Goal: Task Accomplishment & Management: Use online tool/utility

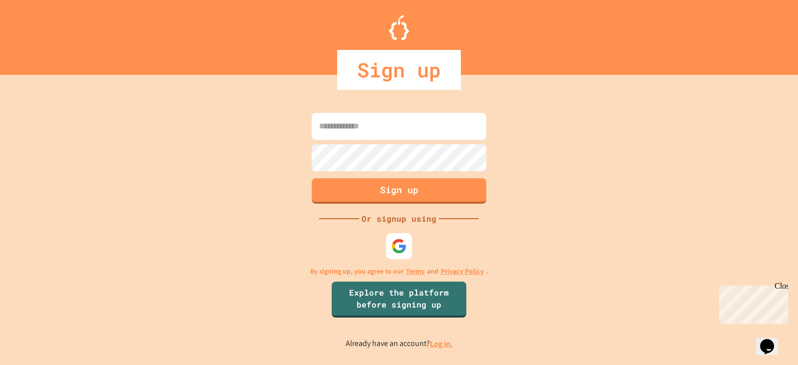
click at [391, 247] on img at bounding box center [398, 245] width 15 height 15
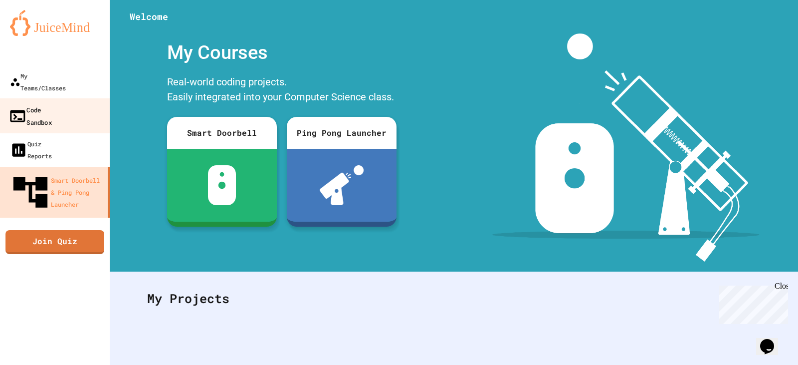
click at [52, 103] on div "Code Sandbox" at bounding box center [29, 115] width 43 height 24
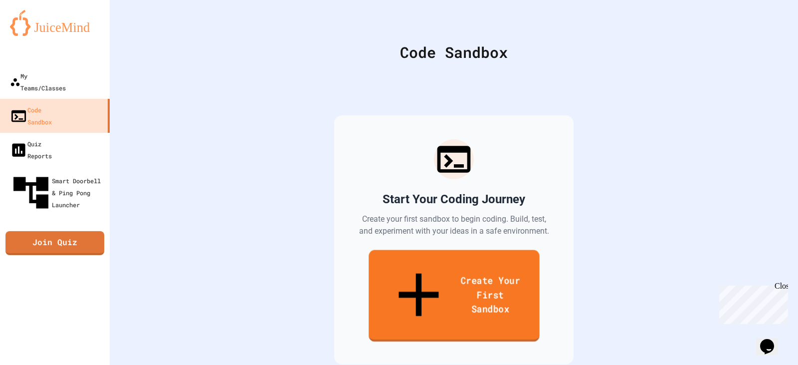
click at [424, 264] on link "Create Your First Sandbox" at bounding box center [454, 296] width 171 height 92
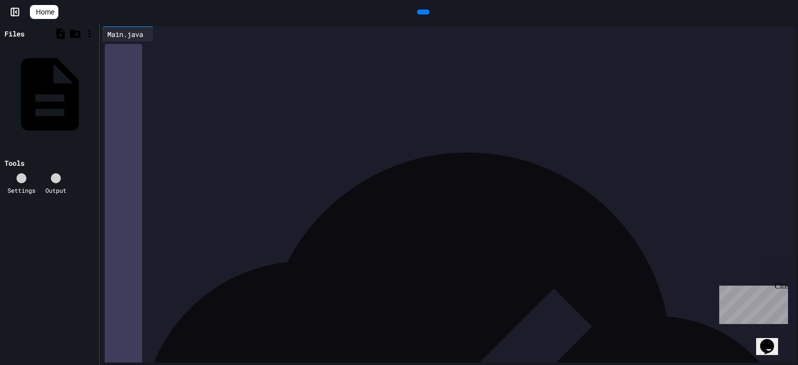
click at [23, 179] on icon at bounding box center [27, 183] width 9 height 9
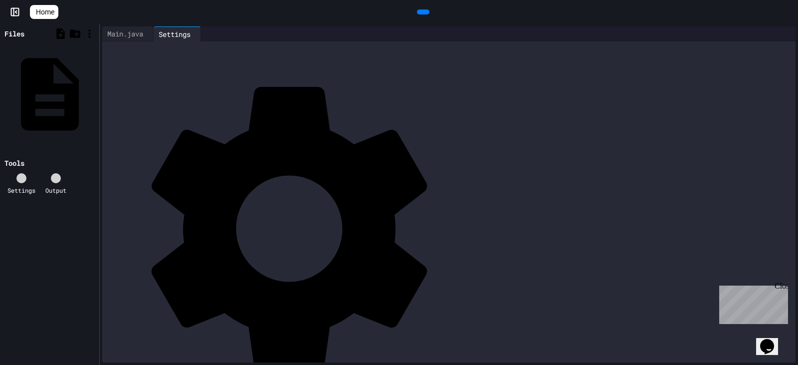
click at [23, 179] on icon at bounding box center [27, 183] width 9 height 9
click at [207, 37] on icon at bounding box center [203, 40] width 7 height 7
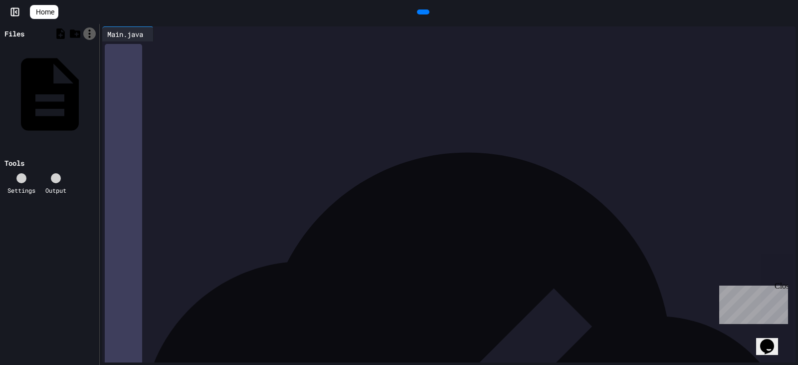
click at [90, 31] on icon at bounding box center [89, 33] width 2 height 8
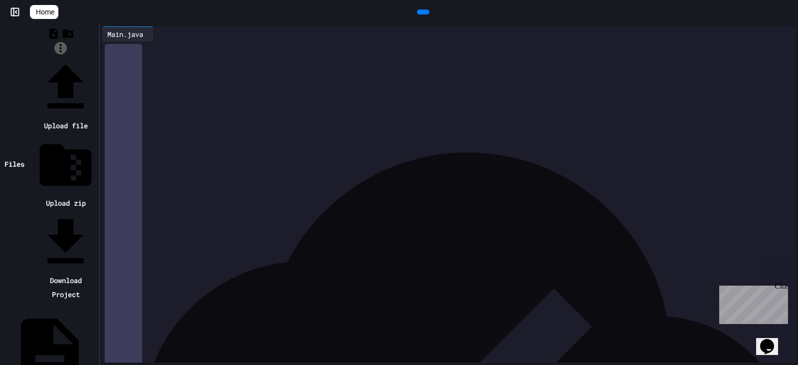
click at [90, 56] on div at bounding box center [60, 56] width 72 height 0
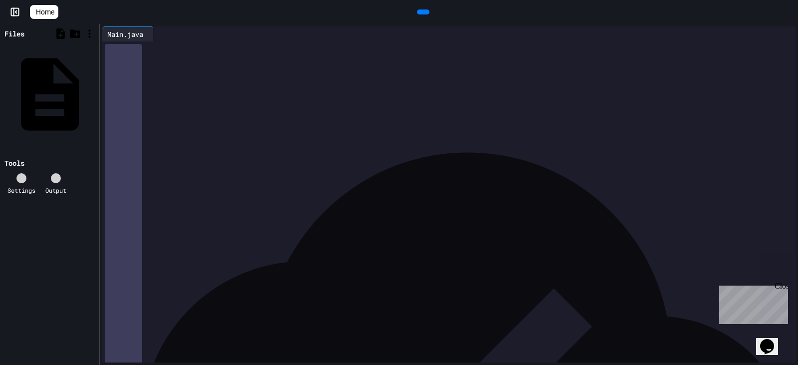
click at [426, 14] on icon at bounding box center [428, 17] width 5 height 7
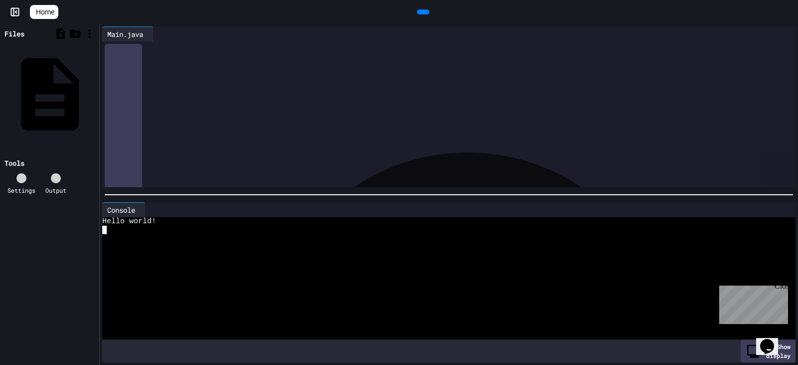
click at [198, 310] on div at bounding box center [441, 314] width 678 height 8
click at [141, 293] on div at bounding box center [441, 297] width 678 height 8
click at [391, 95] on div "**********" at bounding box center [456, 68] width 678 height 54
click at [429, 10] on div at bounding box center [423, 11] width 12 height 5
click at [53, 13] on span "Home" at bounding box center [45, 12] width 18 height 10
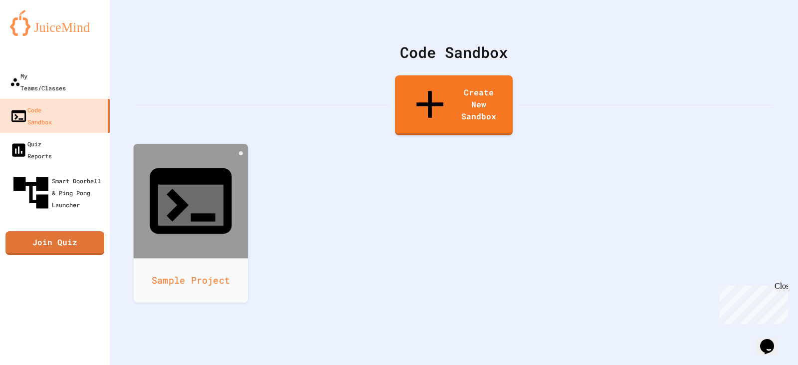
click at [199, 258] on div "Sample Project" at bounding box center [191, 280] width 115 height 44
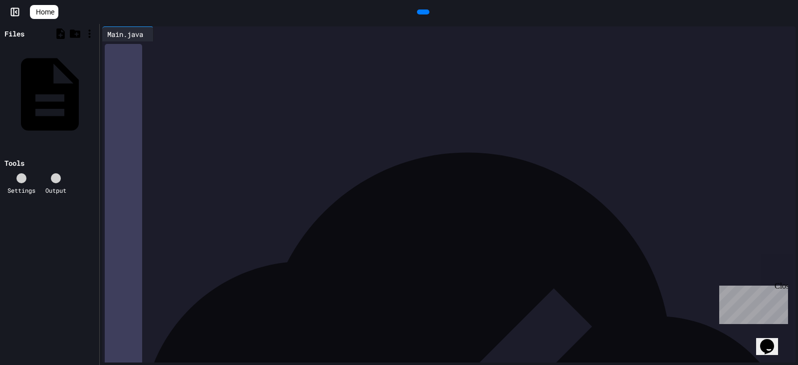
click at [301, 70] on div "**********" at bounding box center [448, 69] width 663 height 10
click at [422, 9] on div at bounding box center [423, 11] width 12 height 5
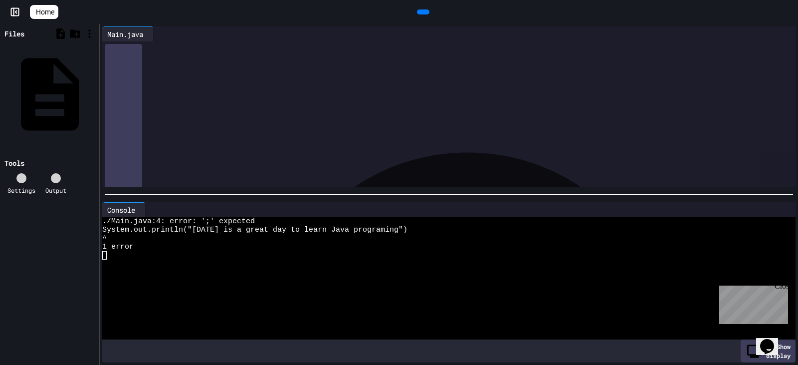
click at [405, 77] on div "**********" at bounding box center [448, 79] width 663 height 10
click at [417, 9] on div at bounding box center [423, 11] width 12 height 5
click at [309, 80] on span "**********" at bounding box center [250, 78] width 118 height 7
click at [348, 106] on div "**********" at bounding box center [456, 73] width 678 height 64
drag, startPoint x: 126, startPoint y: 30, endPoint x: 268, endPoint y: 16, distance: 142.8
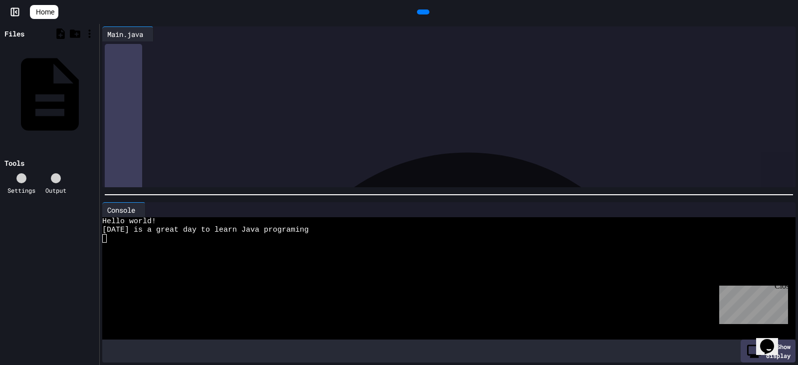
click at [268, 16] on div at bounding box center [423, 11] width 730 height 15
click at [137, 36] on div "Main.java" at bounding box center [125, 34] width 46 height 10
click at [95, 93] on icon at bounding box center [95, 93] width 0 height 0
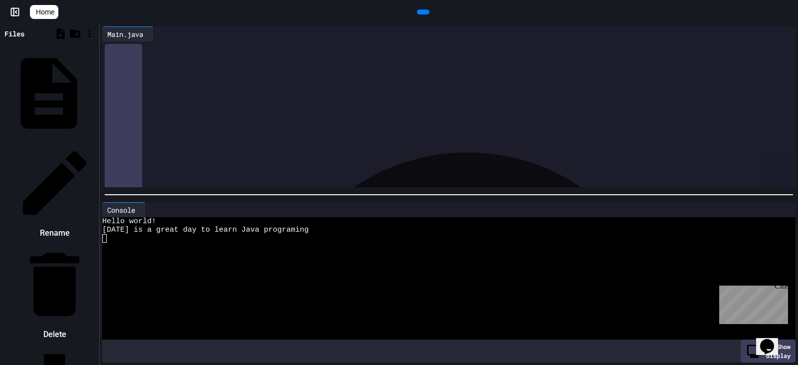
click at [90, 141] on div at bounding box center [49, 141] width 94 height 0
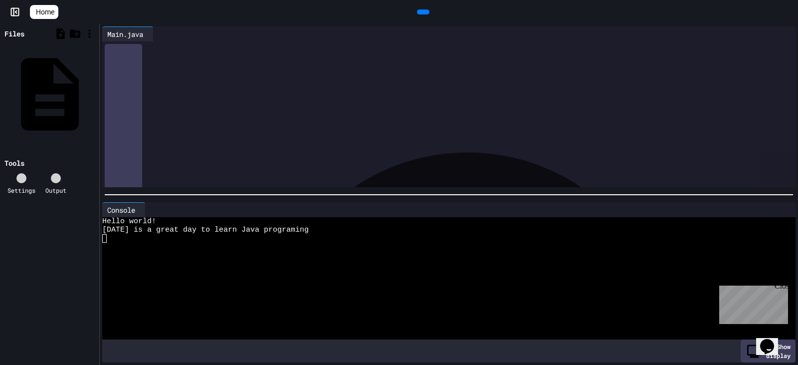
click at [54, 13] on span "Home" at bounding box center [45, 12] width 18 height 10
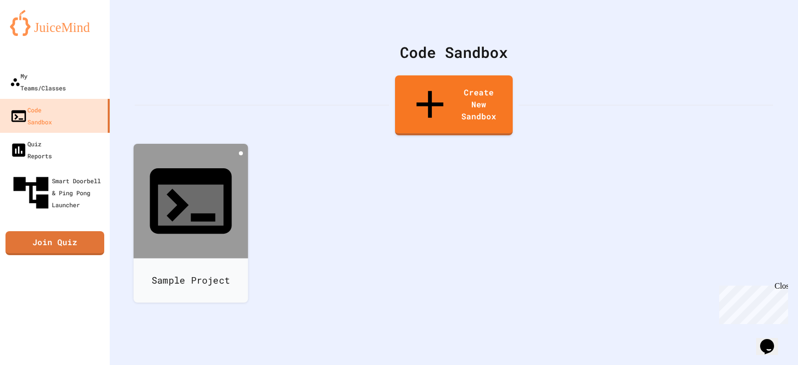
click at [241, 153] on icon at bounding box center [241, 153] width 0 height 0
click at [247, 304] on li "Rename" at bounding box center [196, 363] width 102 height 118
type input "*"
type input "**********"
